Goal: Task Accomplishment & Management: Complete application form

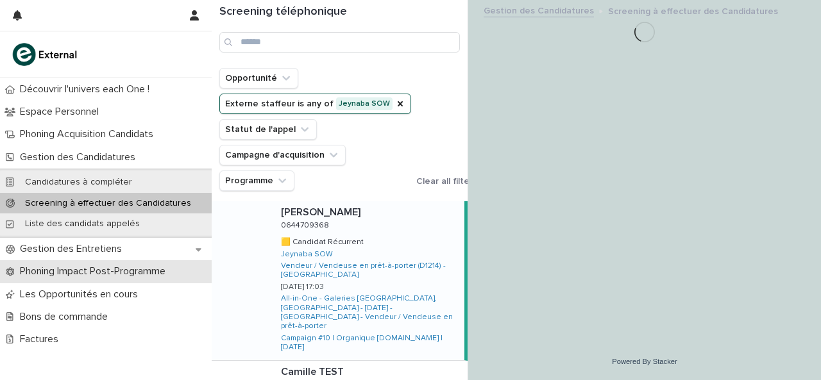
click at [133, 269] on p "Phoning Impact Post-Programme" at bounding box center [95, 271] width 161 height 12
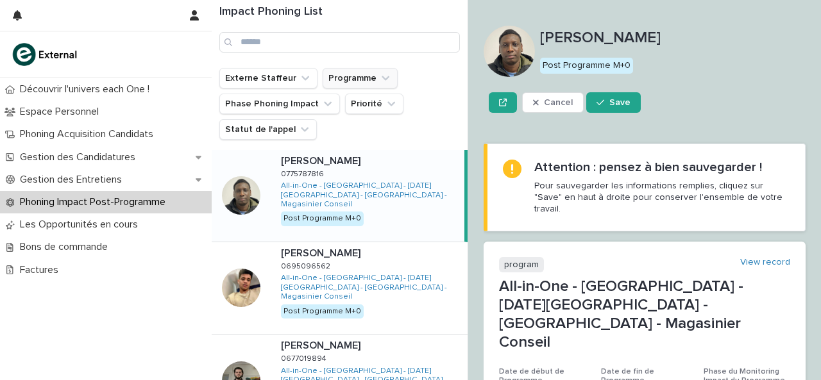
click at [374, 85] on button "Programme" at bounding box center [360, 78] width 75 height 21
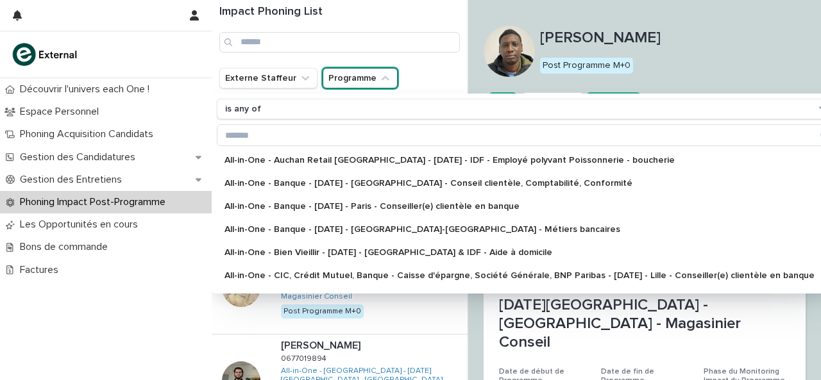
click at [379, 83] on icon "Programme" at bounding box center [385, 78] width 13 height 13
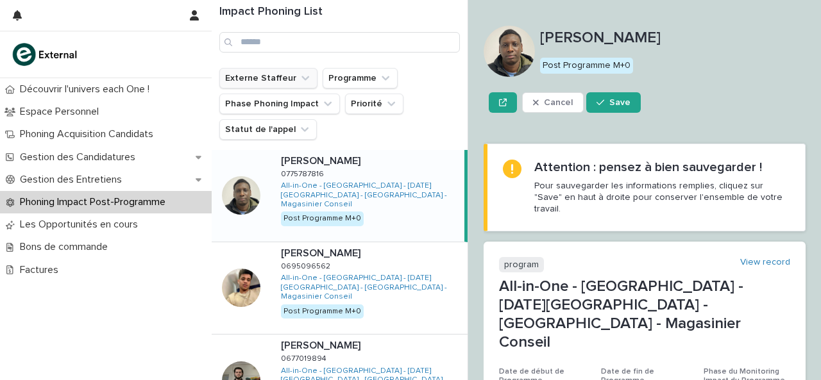
click at [299, 80] on icon "Externe Staffeur" at bounding box center [305, 78] width 13 height 13
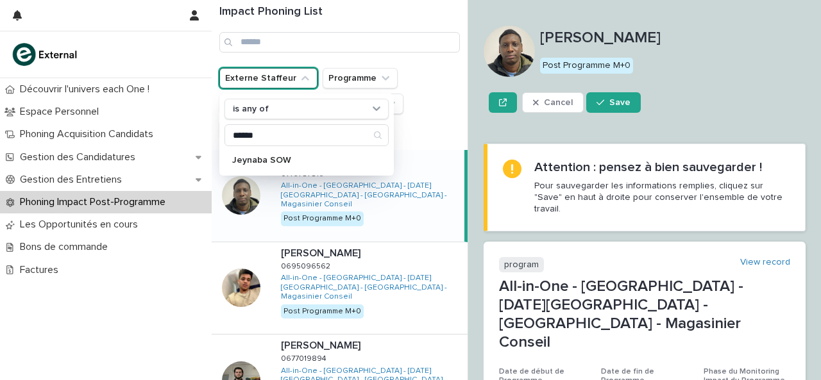
type input "******"
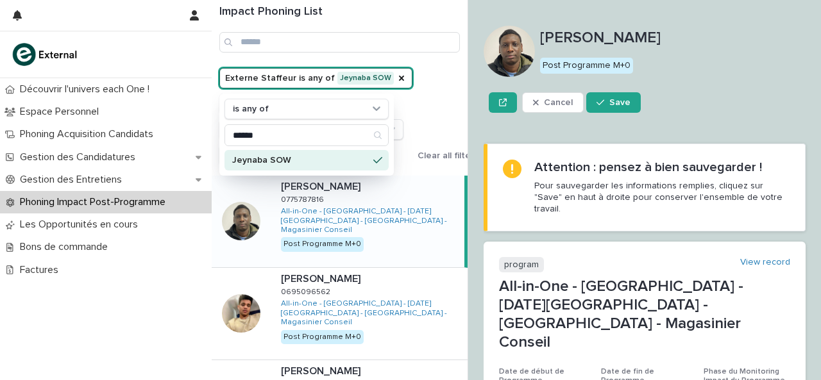
click at [448, 66] on div "Impact Phoning List" at bounding box center [340, 34] width 256 height 68
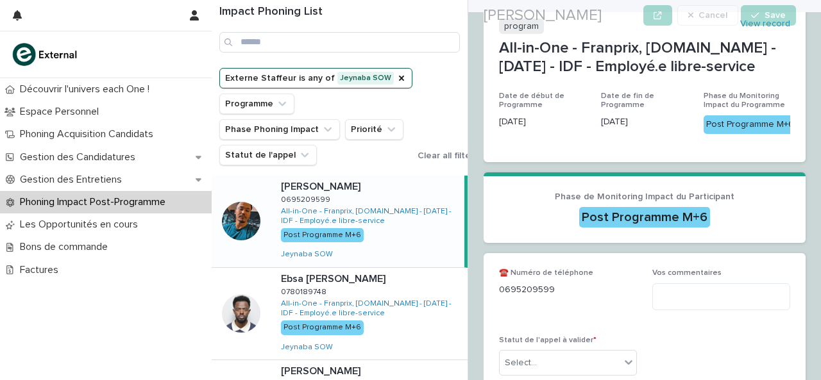
scroll to position [261, 0]
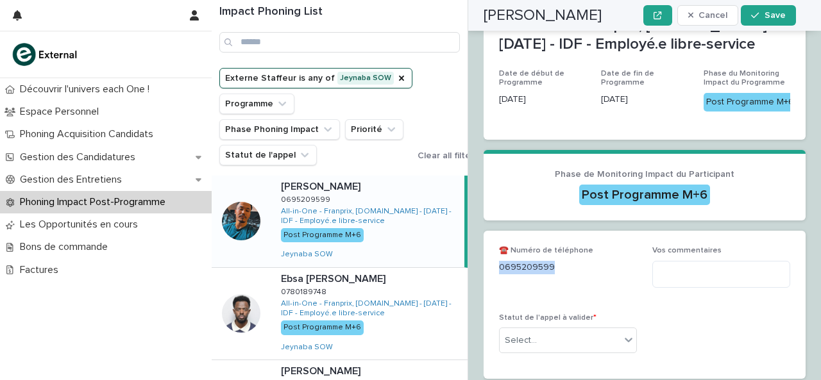
drag, startPoint x: 500, startPoint y: 222, endPoint x: 587, endPoint y: 225, distance: 87.3
click at [599, 261] on p "0695209599" at bounding box center [568, 267] width 138 height 13
copy p "0695209599"
click at [675, 261] on textarea at bounding box center [721, 274] width 138 height 27
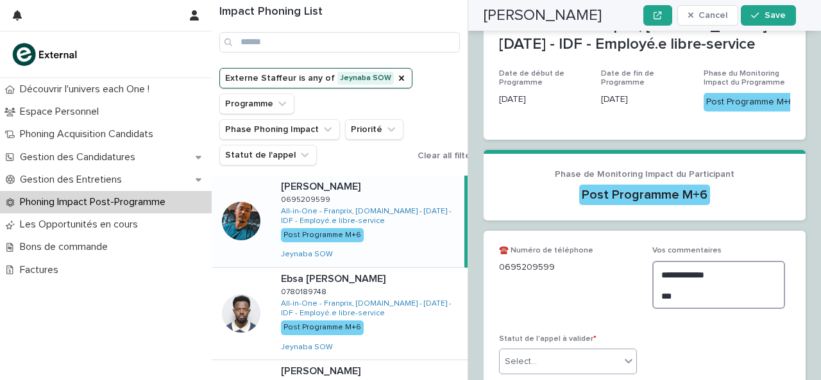
type textarea "**********"
click at [566, 351] on div "Select..." at bounding box center [559, 361] width 121 height 21
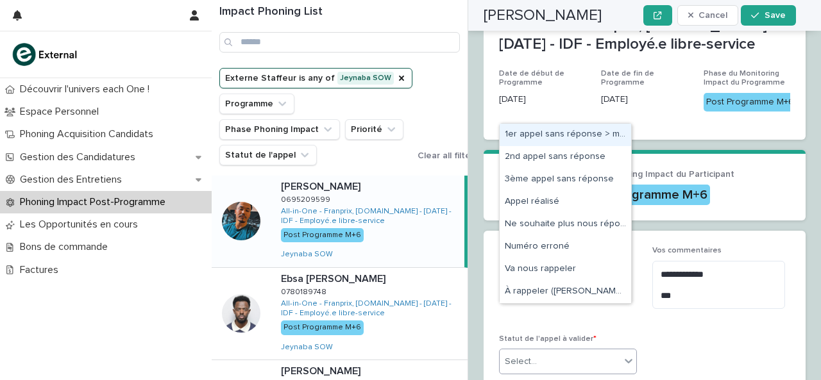
click at [574, 131] on div "1er appel sans réponse > message laissé" at bounding box center [564, 135] width 131 height 22
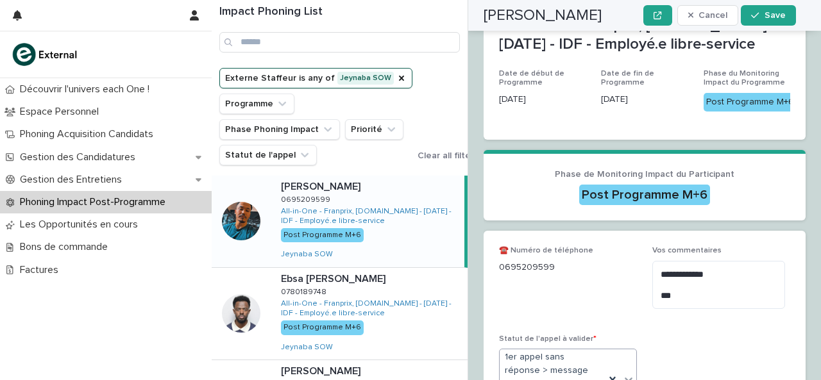
scroll to position [280, 0]
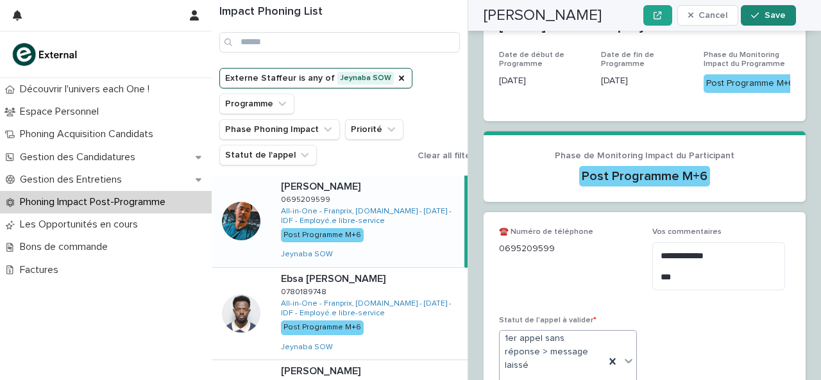
click at [766, 7] on button "Save" at bounding box center [768, 15] width 55 height 21
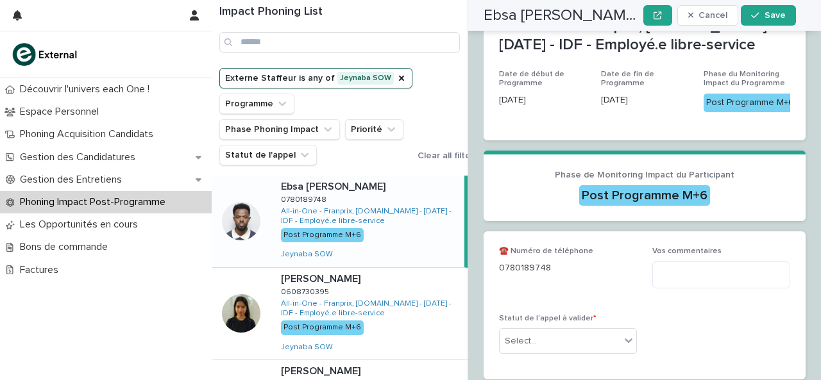
scroll to position [267, 0]
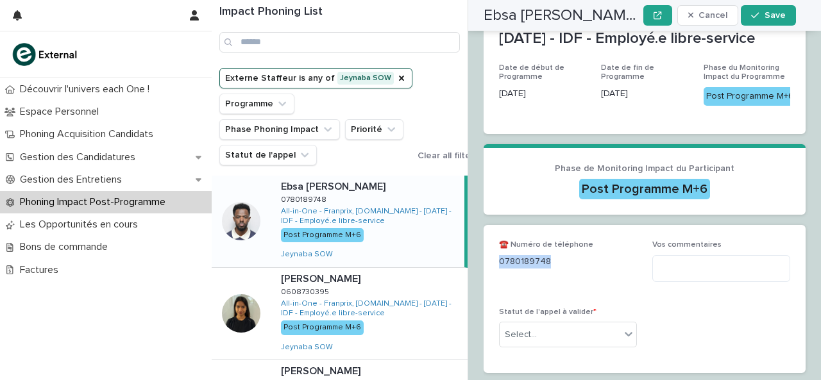
drag, startPoint x: 500, startPoint y: 271, endPoint x: 553, endPoint y: 268, distance: 53.3
click at [553, 268] on p "0780189748" at bounding box center [568, 261] width 138 height 13
copy p "0780189748"
click at [718, 278] on textarea at bounding box center [721, 268] width 138 height 27
type textarea "*"
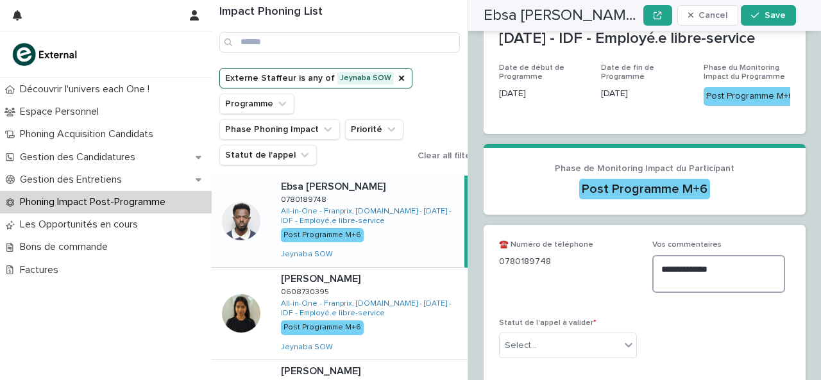
type textarea "**********"
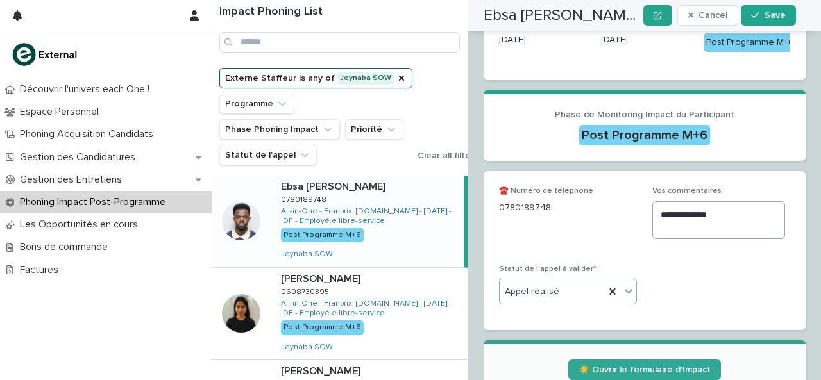
scroll to position [342, 0]
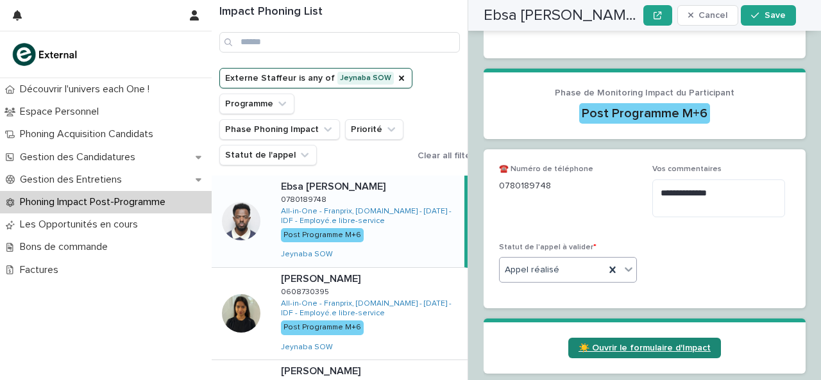
click at [605, 353] on span "☀️ Ouvrir le formulaire d'Impact" at bounding box center [644, 348] width 132 height 9
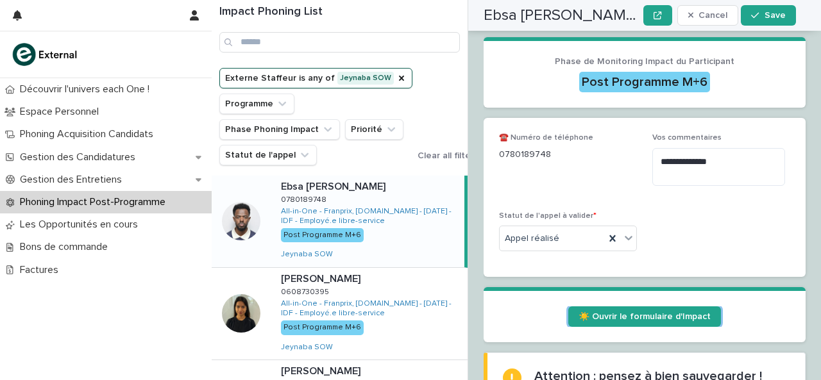
scroll to position [374, 0]
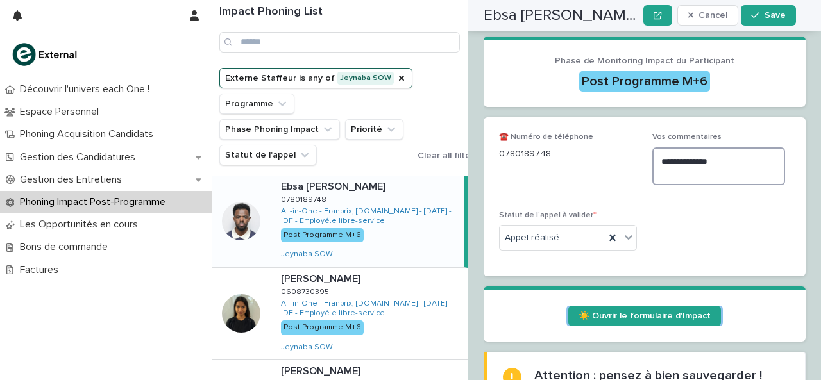
click at [721, 173] on textarea "**********" at bounding box center [718, 166] width 133 height 38
click at [772, 18] on span "Save" at bounding box center [774, 15] width 21 height 9
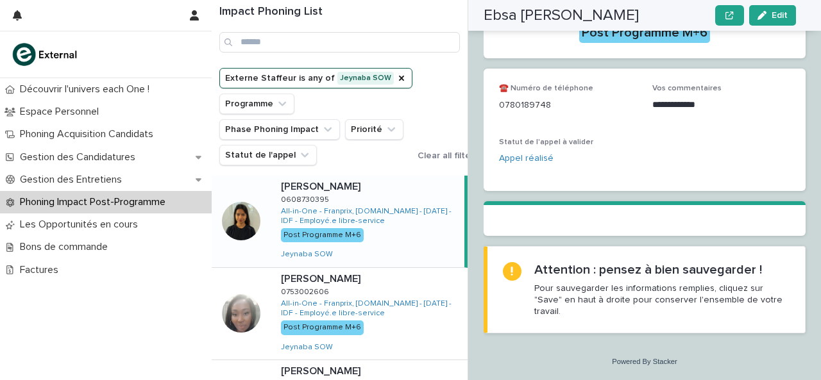
scroll to position [230, 0]
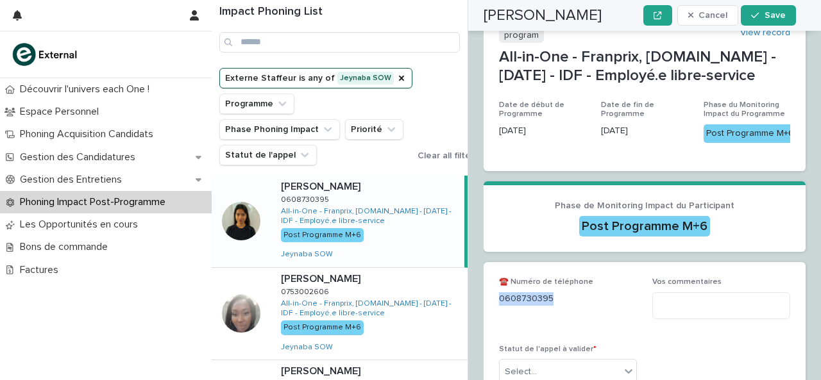
drag, startPoint x: 500, startPoint y: 305, endPoint x: 567, endPoint y: 303, distance: 67.3
click at [567, 303] on p "0608730395" at bounding box center [568, 298] width 138 height 13
copy p "0608730395"
click at [683, 328] on div "Vos commentaires" at bounding box center [721, 304] width 138 height 52
click at [683, 317] on textarea at bounding box center [721, 305] width 138 height 27
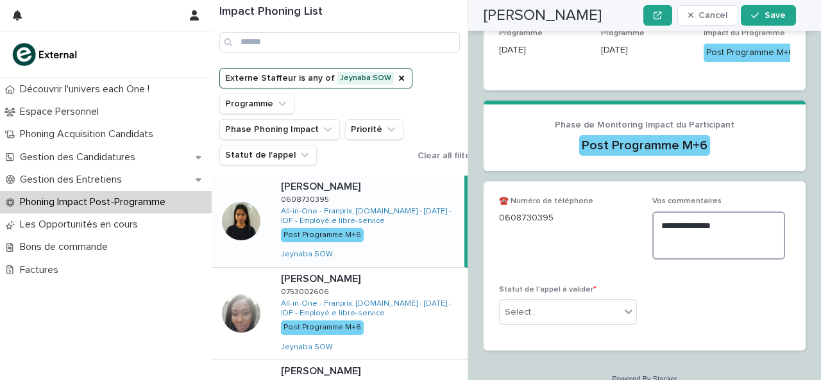
scroll to position [314, 0]
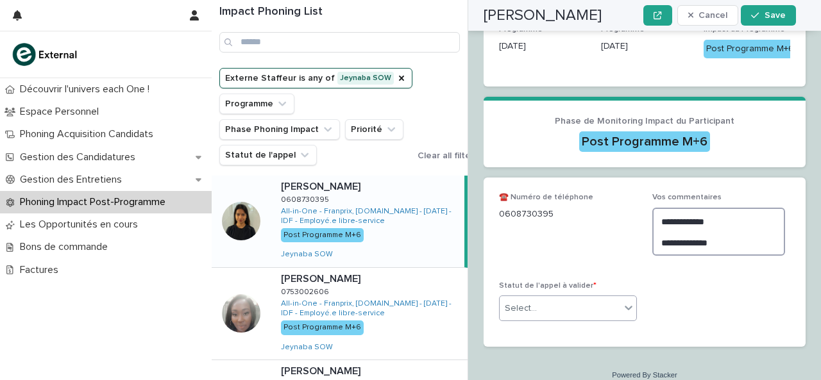
type textarea "**********"
click at [595, 308] on div "Select..." at bounding box center [559, 308] width 121 height 21
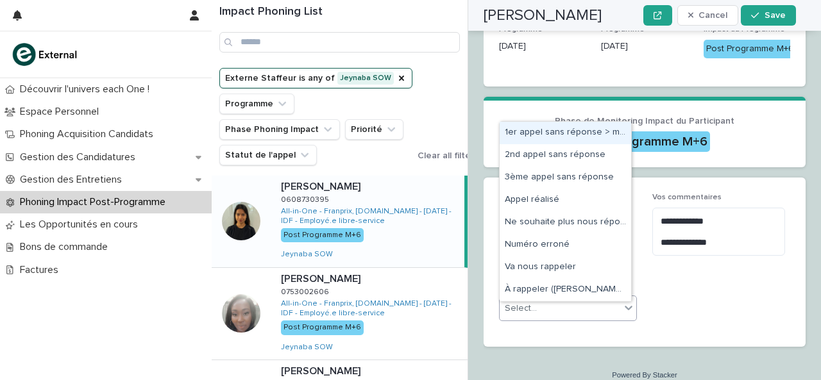
click at [566, 135] on div "1er appel sans réponse > message laissé" at bounding box center [564, 133] width 131 height 22
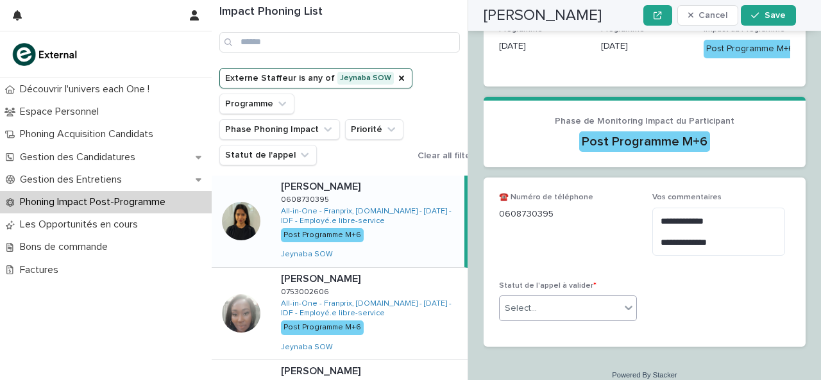
scroll to position [333, 0]
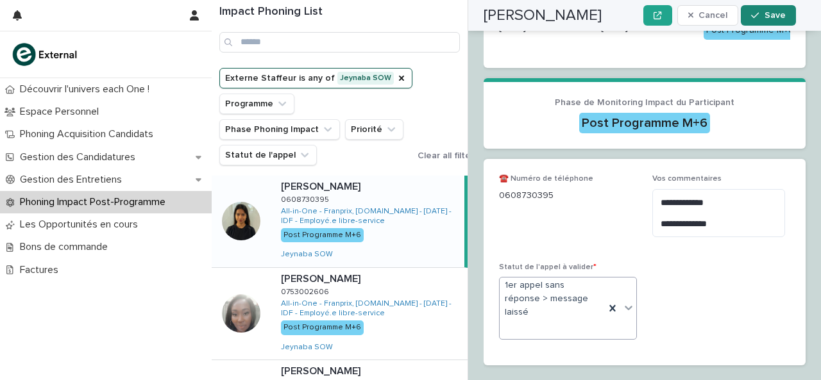
click at [764, 13] on div "button" at bounding box center [757, 15] width 13 height 9
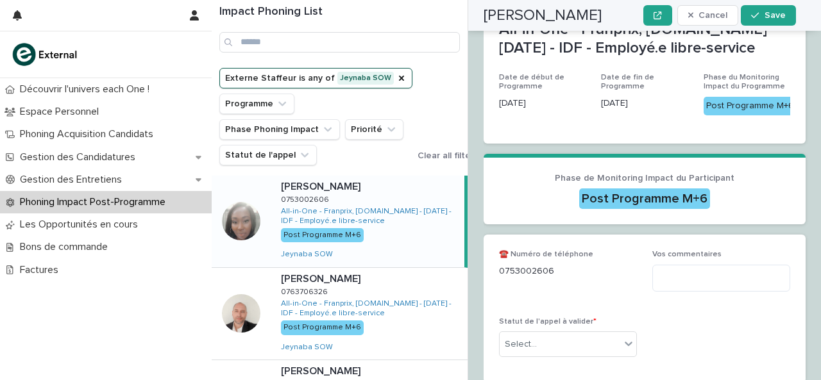
scroll to position [258, 0]
drag, startPoint x: 500, startPoint y: 275, endPoint x: 587, endPoint y: 274, distance: 87.2
click at [587, 274] on p "0753002606" at bounding box center [568, 270] width 138 height 13
copy p "0753002606"
click at [719, 277] on textarea at bounding box center [721, 277] width 138 height 27
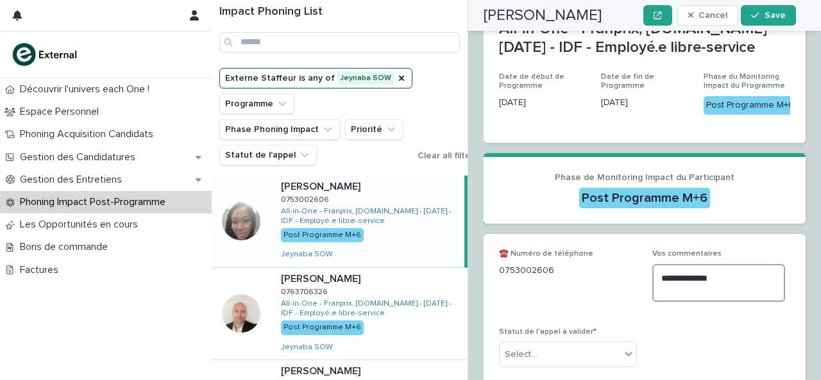
type textarea "**********"
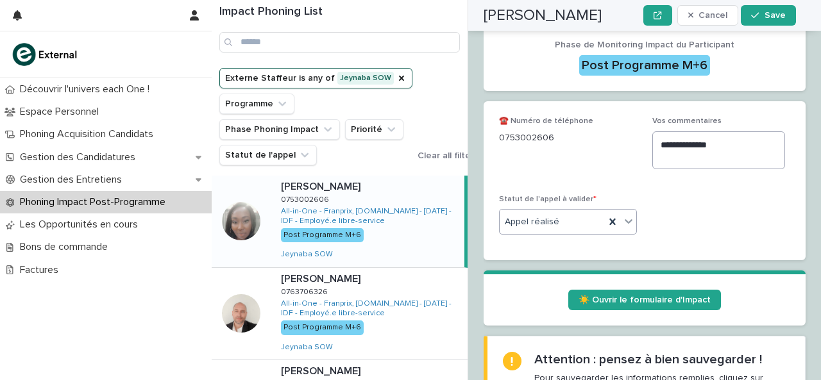
scroll to position [407, 0]
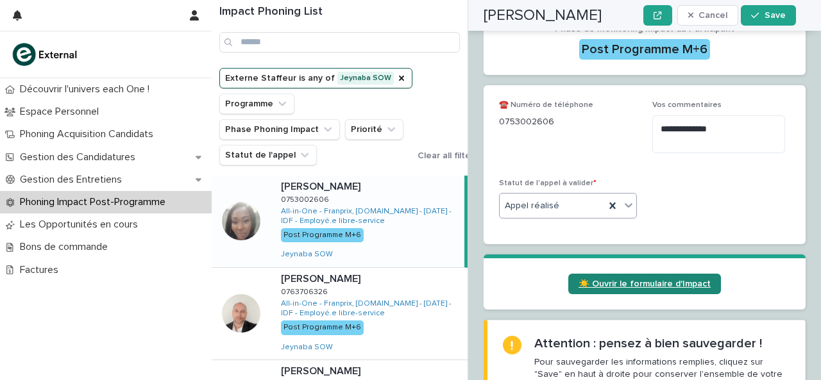
click at [678, 289] on span "☀️ Ouvrir le formulaire d'Impact" at bounding box center [644, 284] width 132 height 9
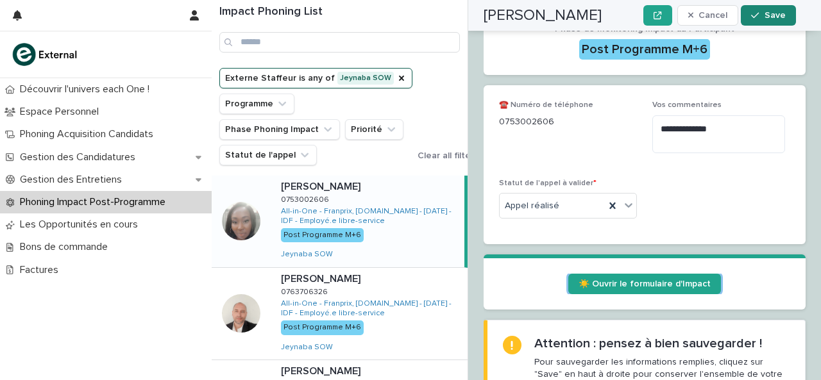
click at [762, 18] on div "button" at bounding box center [757, 15] width 13 height 9
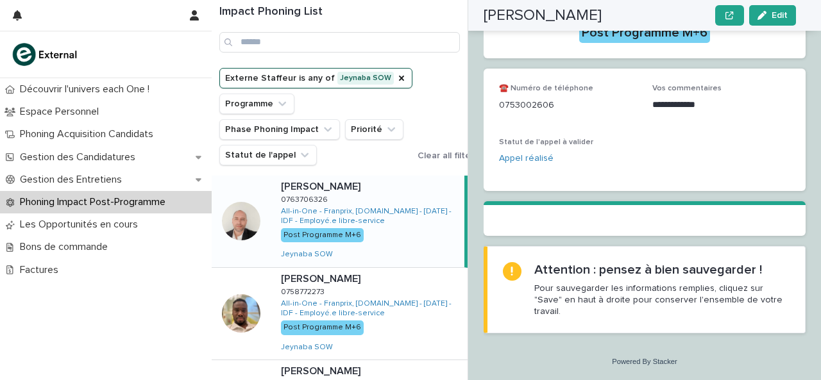
scroll to position [262, 0]
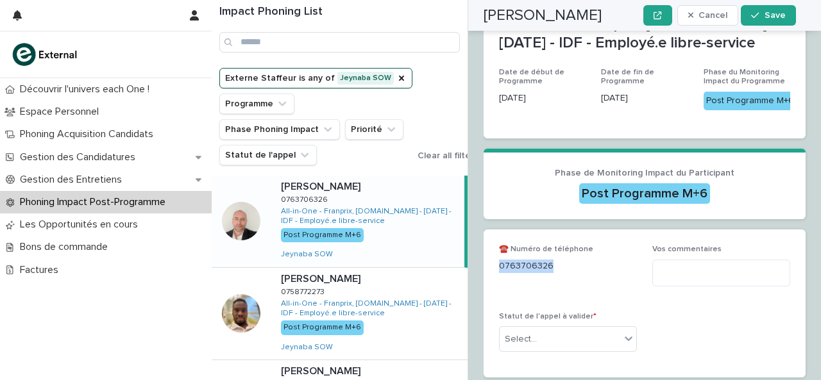
drag, startPoint x: 499, startPoint y: 273, endPoint x: 585, endPoint y: 273, distance: 85.9
click at [585, 273] on p "0763706326" at bounding box center [568, 266] width 138 height 13
copy p "0763706326"
click at [705, 283] on textarea at bounding box center [721, 273] width 138 height 27
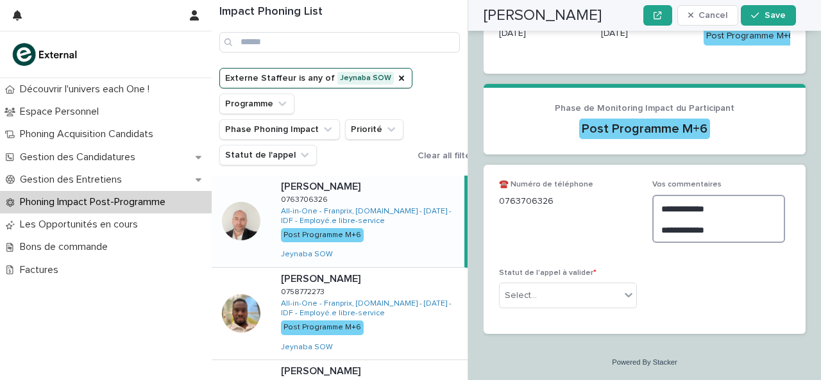
scroll to position [333, 0]
type textarea "**********"
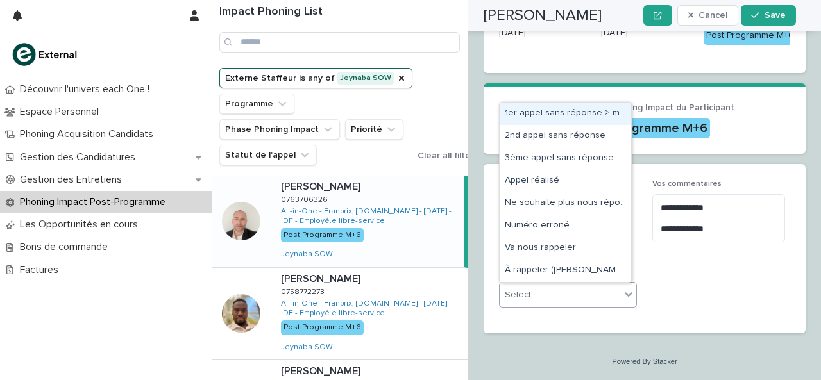
click at [624, 298] on icon at bounding box center [628, 294] width 13 height 13
click at [571, 117] on div "1er appel sans réponse > message laissé" at bounding box center [564, 114] width 131 height 22
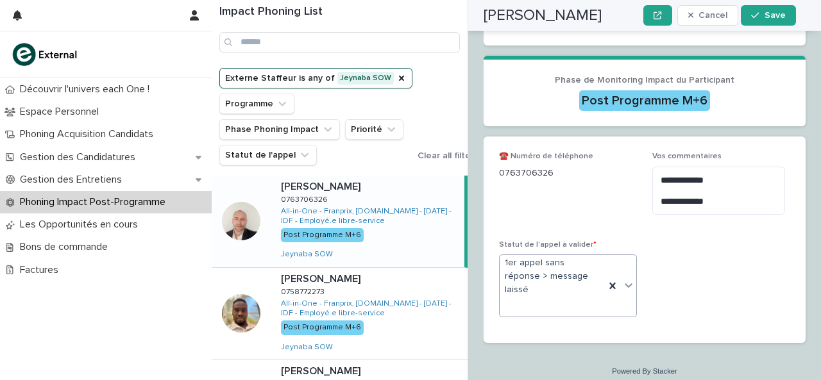
scroll to position [357, 0]
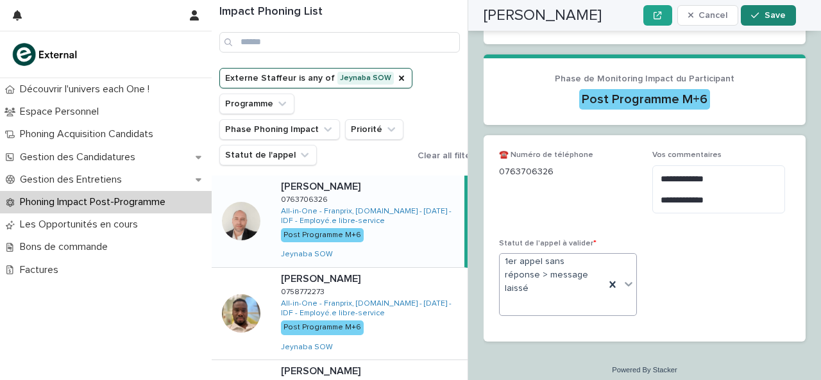
click at [759, 13] on icon "button" at bounding box center [755, 15] width 8 height 9
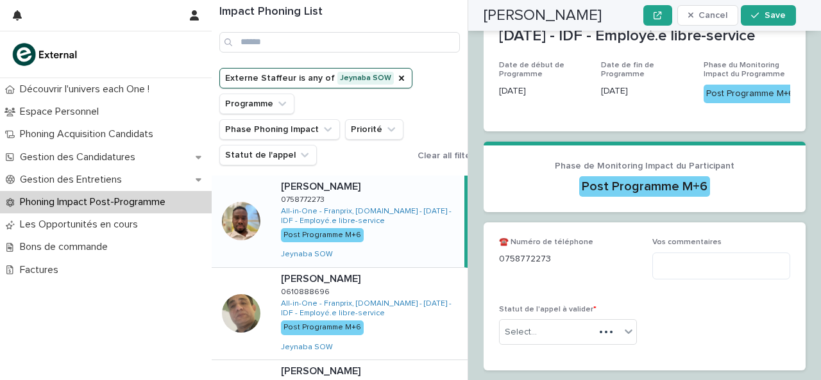
scroll to position [261, 0]
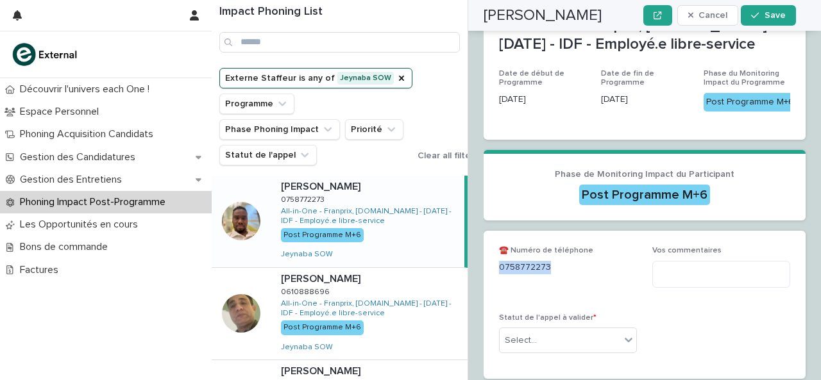
drag, startPoint x: 499, startPoint y: 221, endPoint x: 559, endPoint y: 229, distance: 60.1
click at [559, 261] on p "0758772273" at bounding box center [568, 267] width 138 height 13
copy p "0758772273"
click at [676, 261] on textarea at bounding box center [721, 274] width 138 height 27
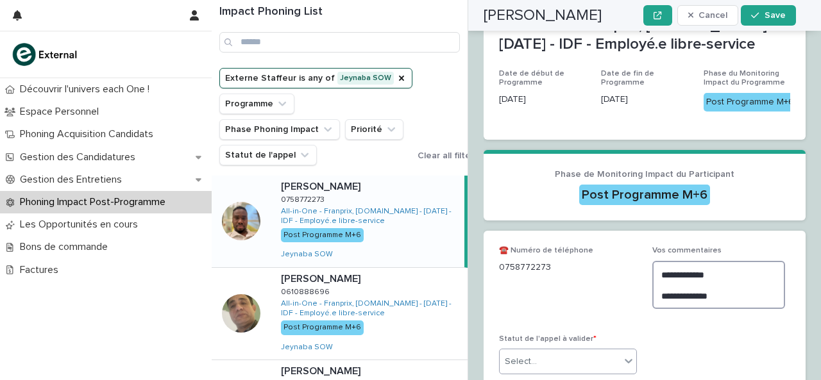
type textarea "**********"
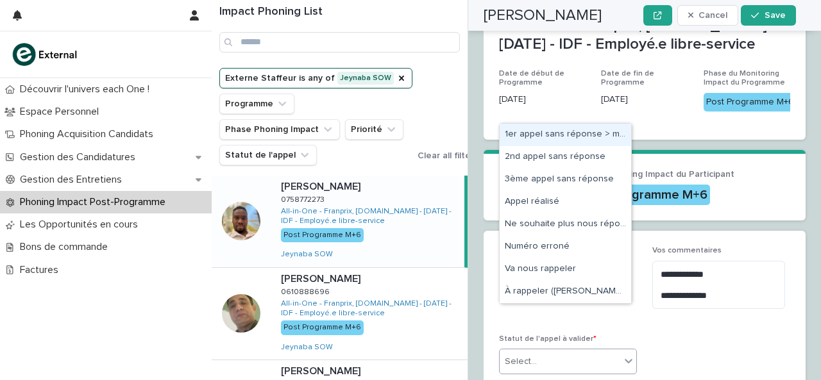
click at [523, 355] on div "Select..." at bounding box center [521, 361] width 32 height 13
click at [548, 135] on div "1er appel sans réponse > message laissé" at bounding box center [564, 135] width 131 height 22
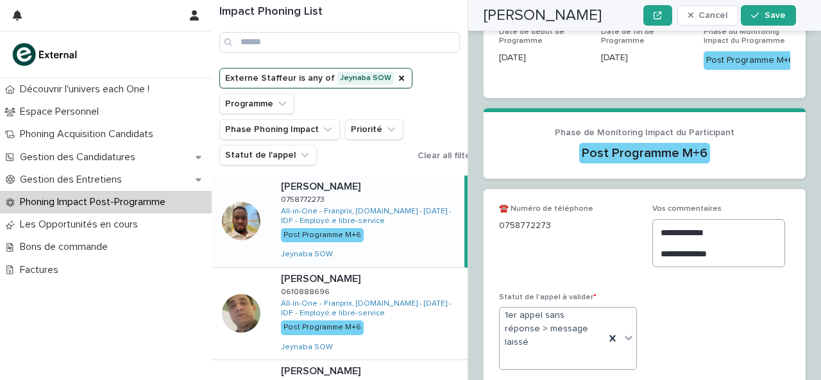
scroll to position [301, 0]
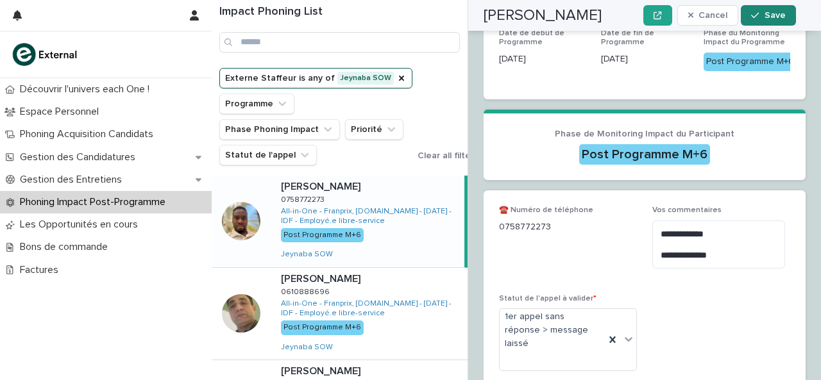
click at [758, 17] on icon "button" at bounding box center [755, 15] width 8 height 9
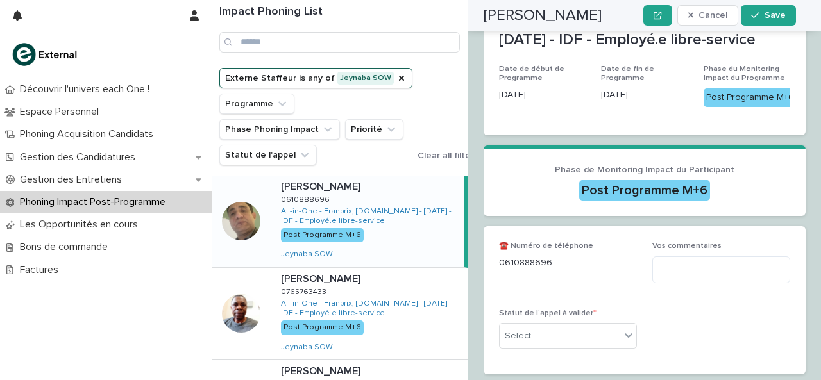
scroll to position [290, 0]
